Goal: Navigation & Orientation: Find specific page/section

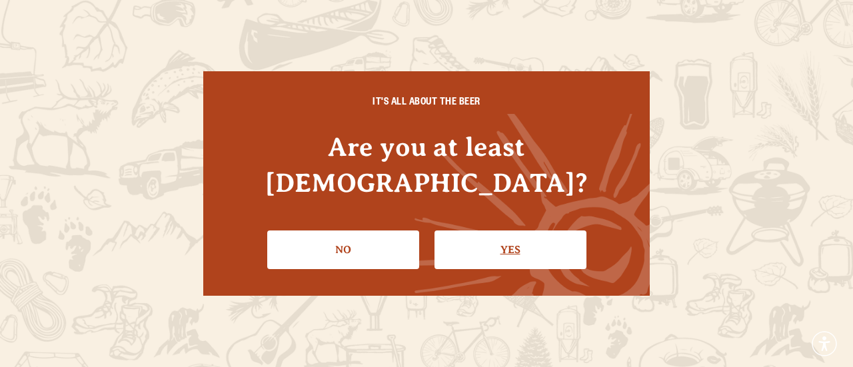
click at [471, 242] on link "Yes" at bounding box center [511, 250] width 152 height 39
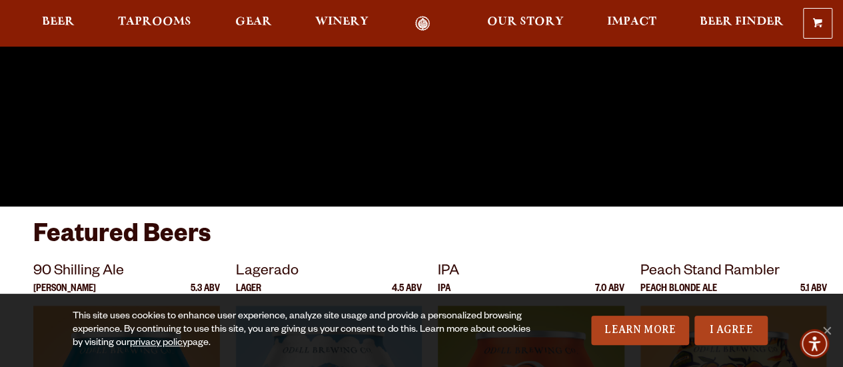
scroll to position [449, 0]
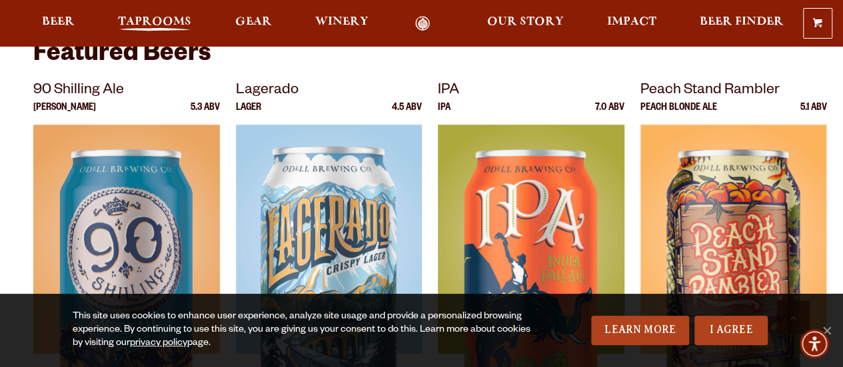
click at [155, 27] on span "Taprooms" at bounding box center [154, 22] width 73 height 11
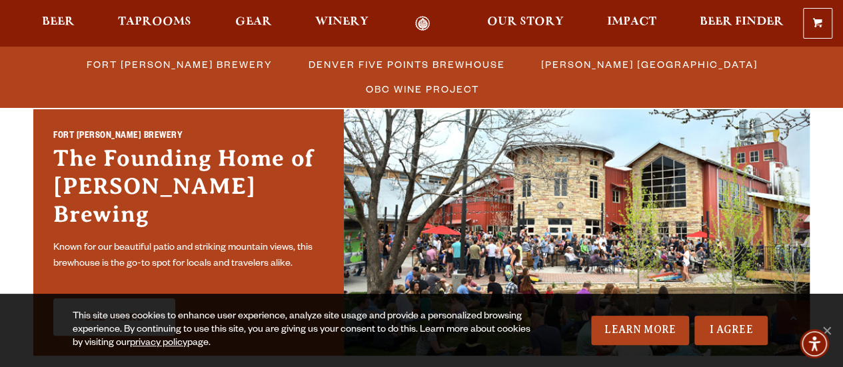
scroll to position [392, 0]
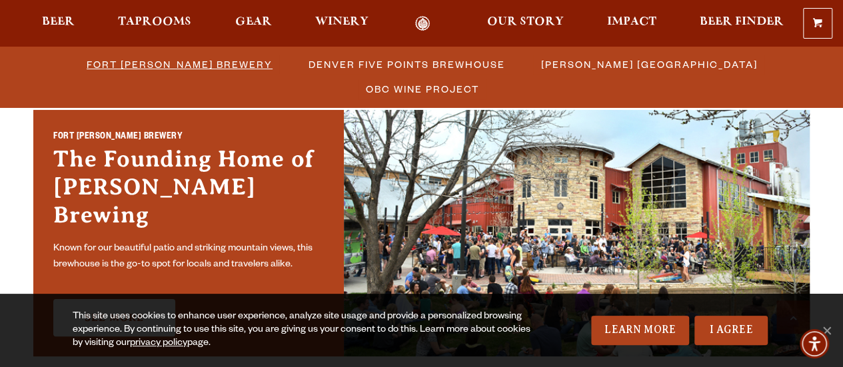
click at [133, 73] on span "Fort [PERSON_NAME] Brewery" at bounding box center [180, 64] width 186 height 19
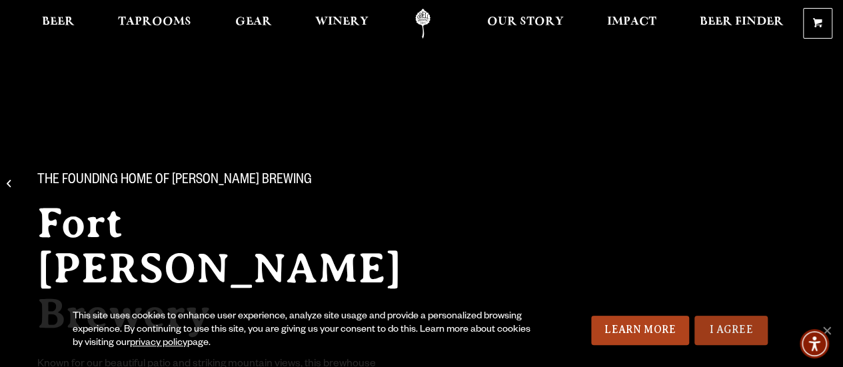
click at [731, 331] on link "I Agree" at bounding box center [731, 330] width 73 height 29
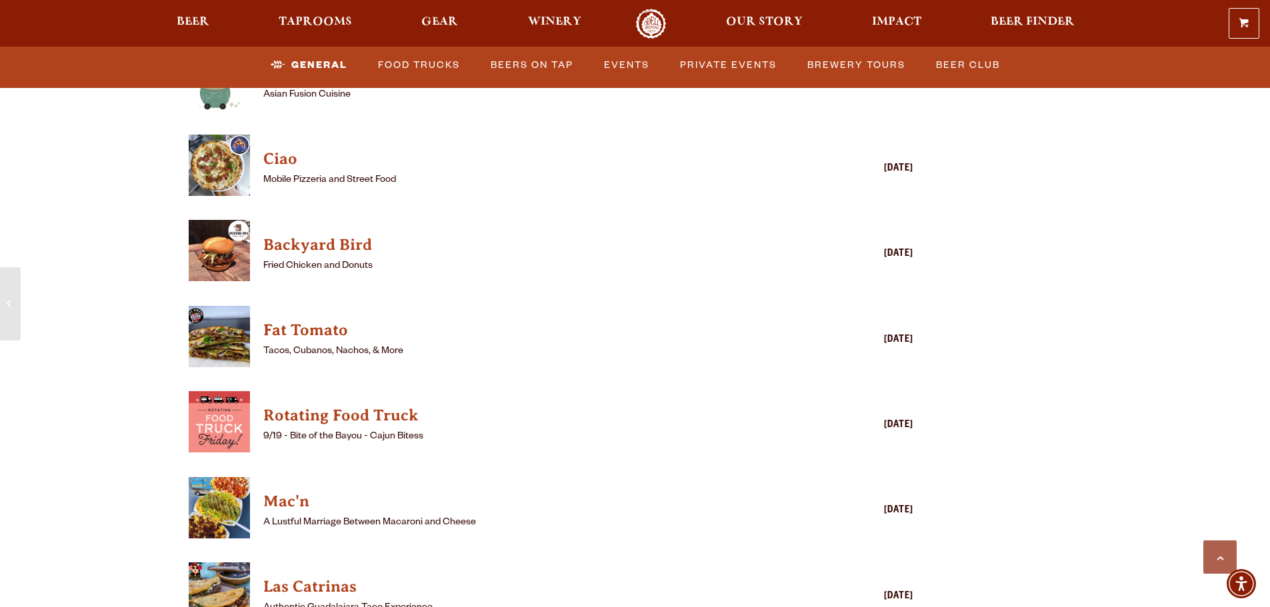
scroll to position [3897, 0]
